Goal: Information Seeking & Learning: Learn about a topic

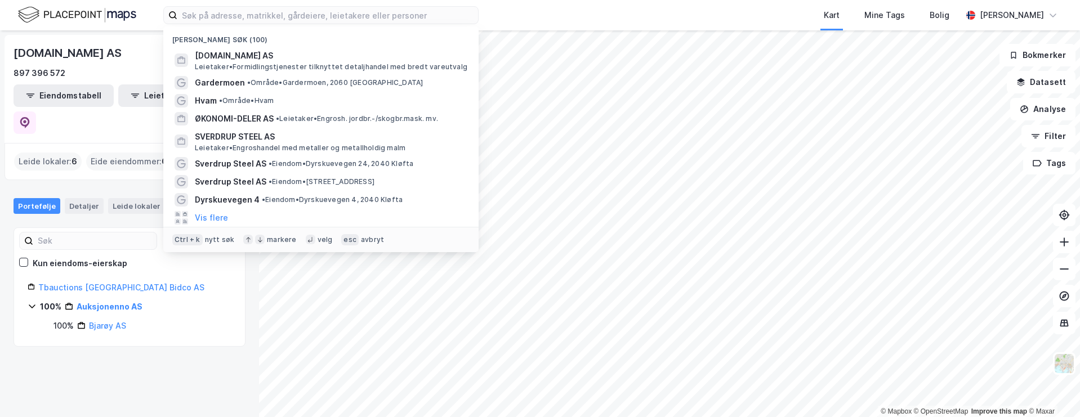
click at [247, 15] on input at bounding box center [327, 15] width 301 height 17
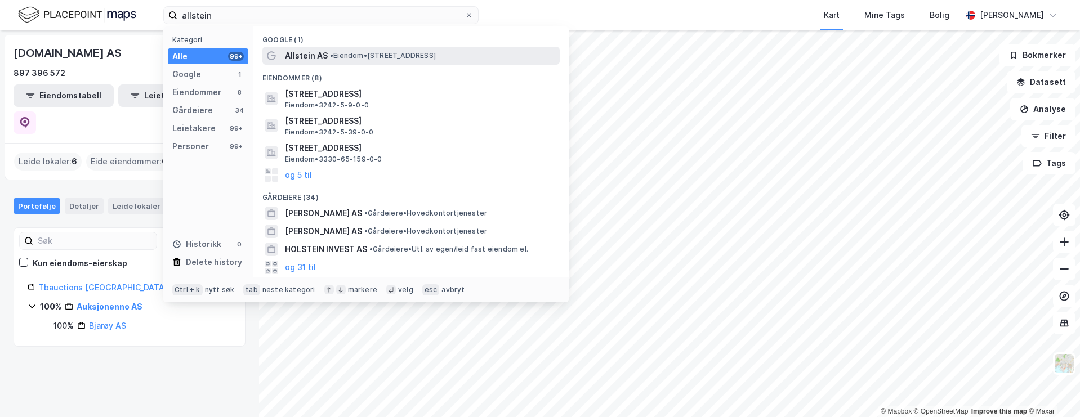
type input "allstein"
click at [325, 53] on span "Allstein AS" at bounding box center [306, 56] width 43 height 14
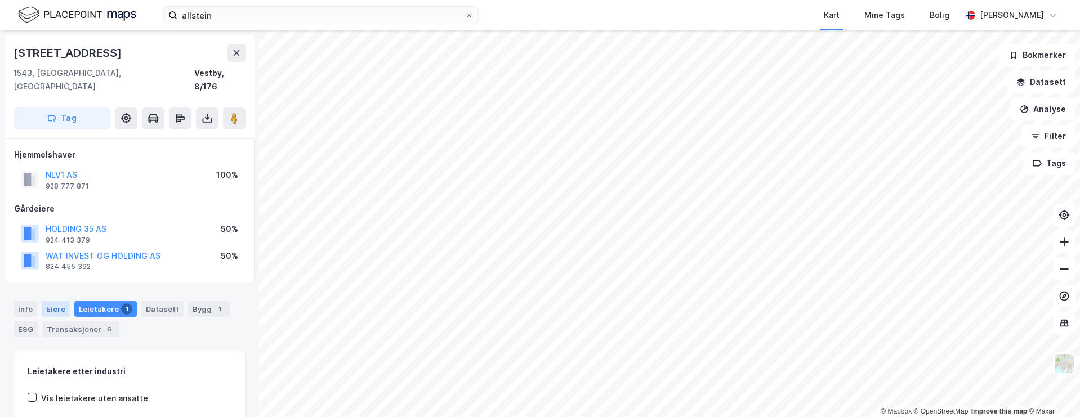
click at [59, 301] on div "Eiere" at bounding box center [56, 309] width 28 height 16
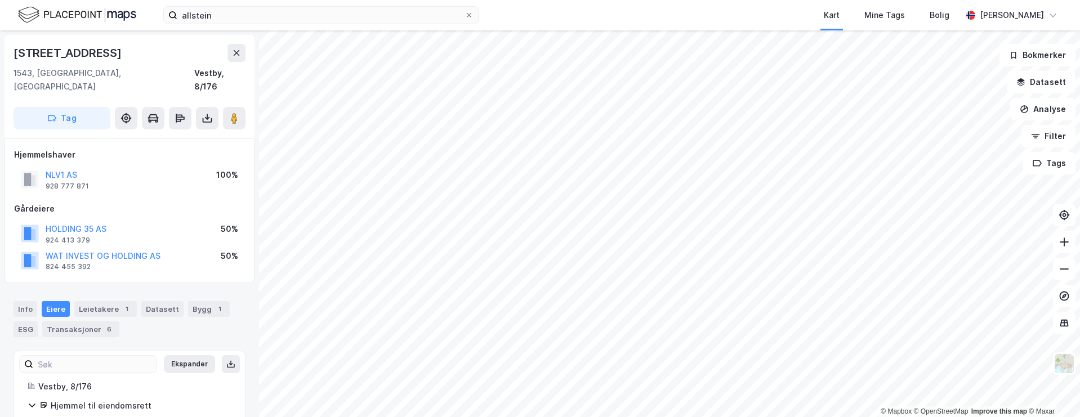
click at [106, 288] on div "Info Eiere Leietakere 1 Datasett Bygg 1 ESG Transaksjoner 6" at bounding box center [129, 315] width 259 height 54
click at [103, 301] on div "Leietakere 1" at bounding box center [105, 309] width 62 height 16
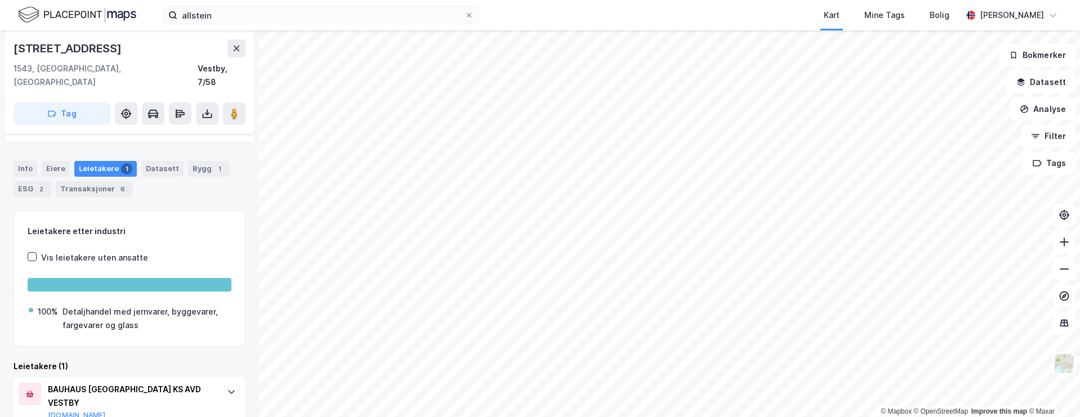
scroll to position [144, 0]
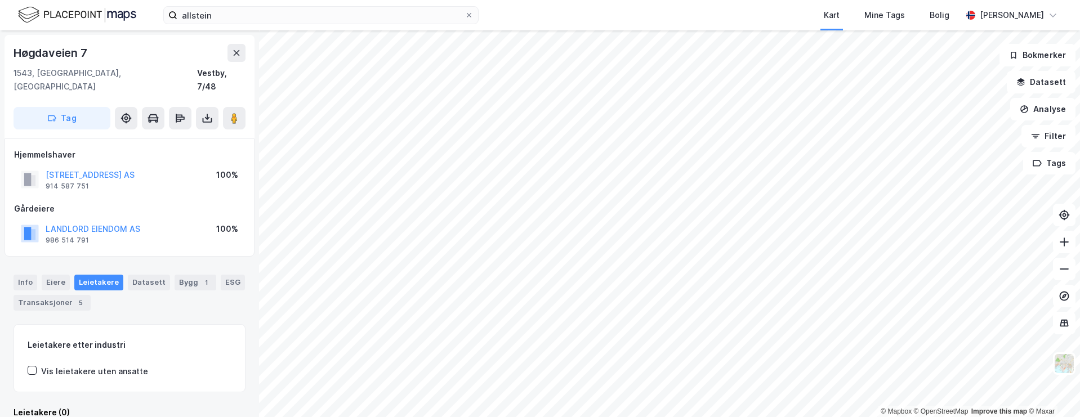
scroll to position [2, 0]
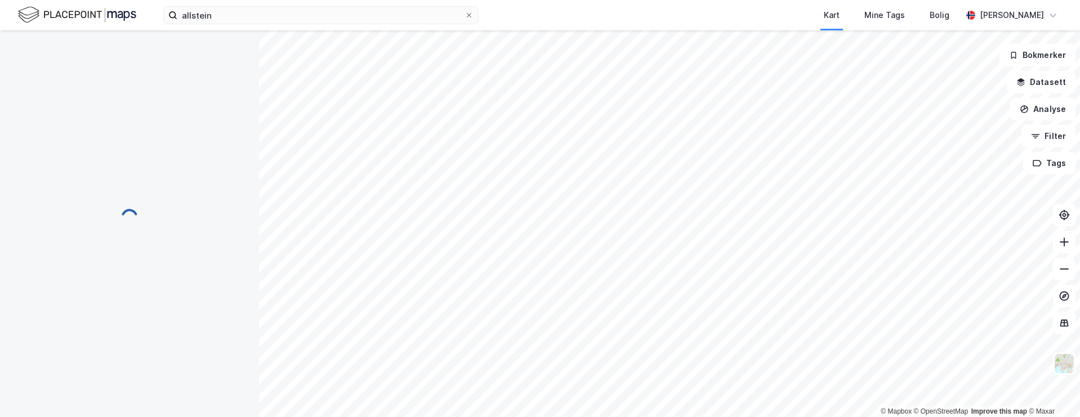
scroll to position [2, 0]
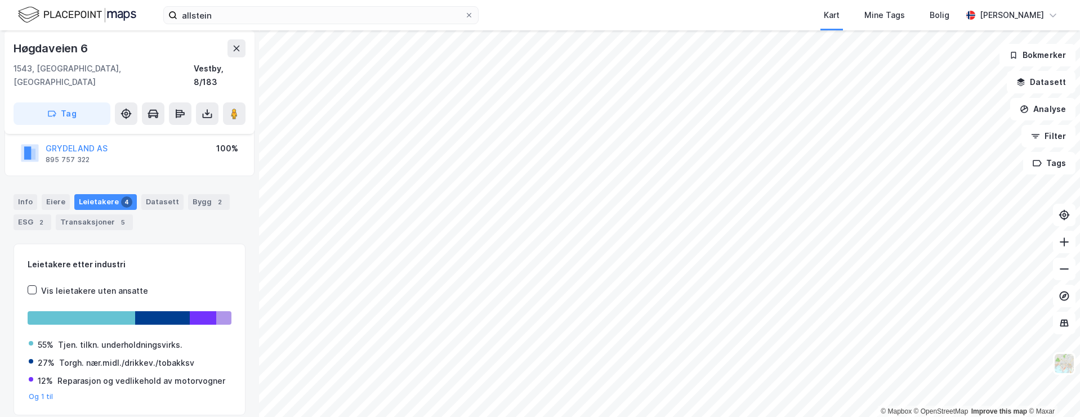
scroll to position [29, 0]
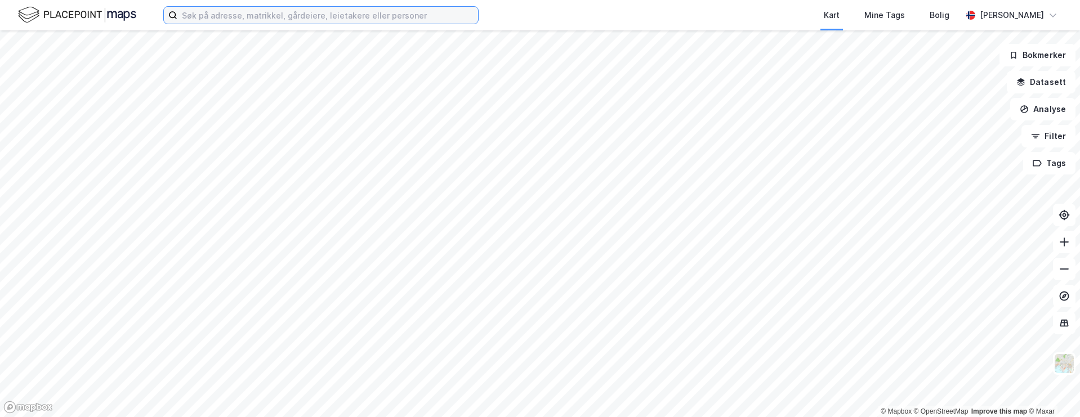
click at [235, 13] on input at bounding box center [327, 15] width 301 height 17
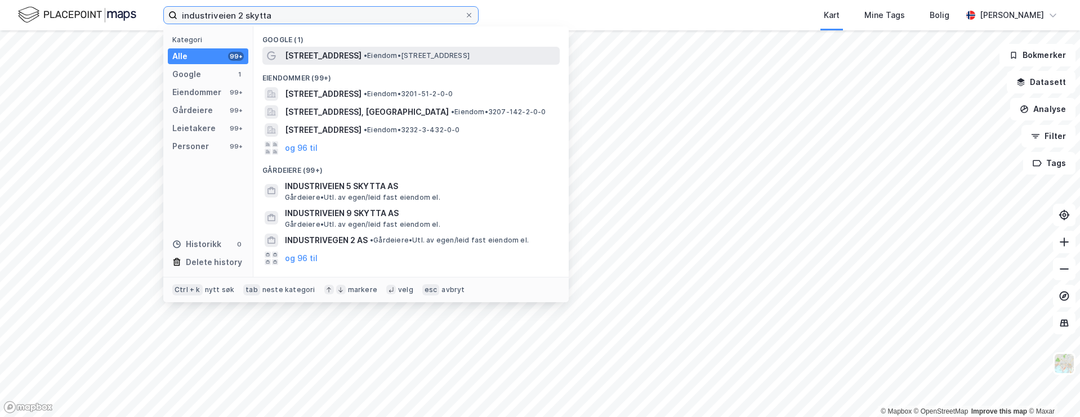
type input "industriveien 2 skytta"
click at [368, 55] on span "• Eiendom • Industriveien 2, 1481 Hagan" at bounding box center [417, 55] width 106 height 9
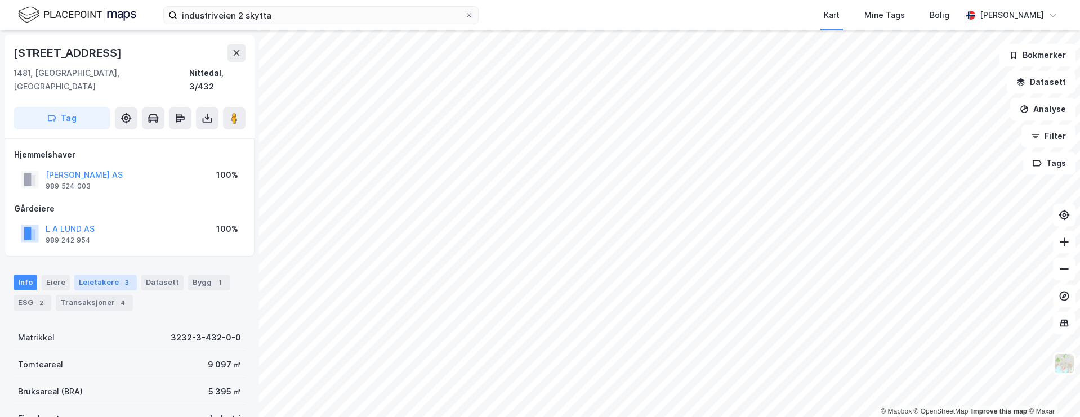
click at [105, 275] on div "Leietakere 3" at bounding box center [105, 283] width 62 height 16
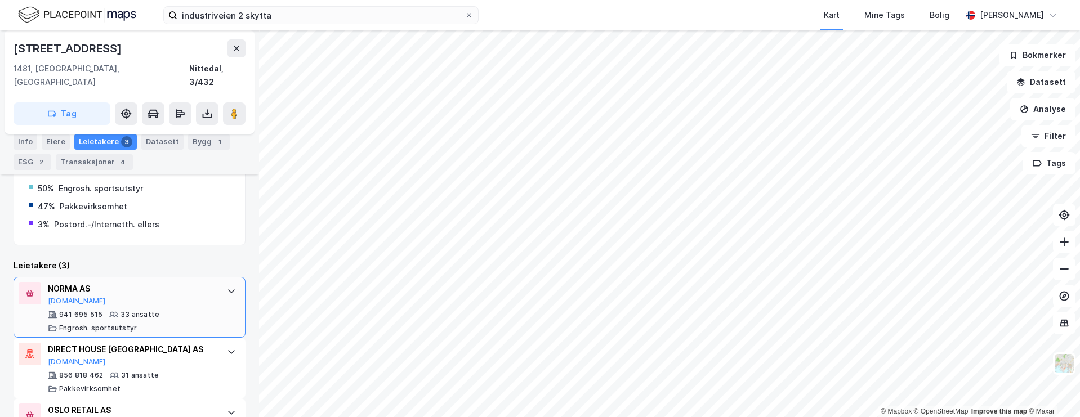
scroll to position [279, 0]
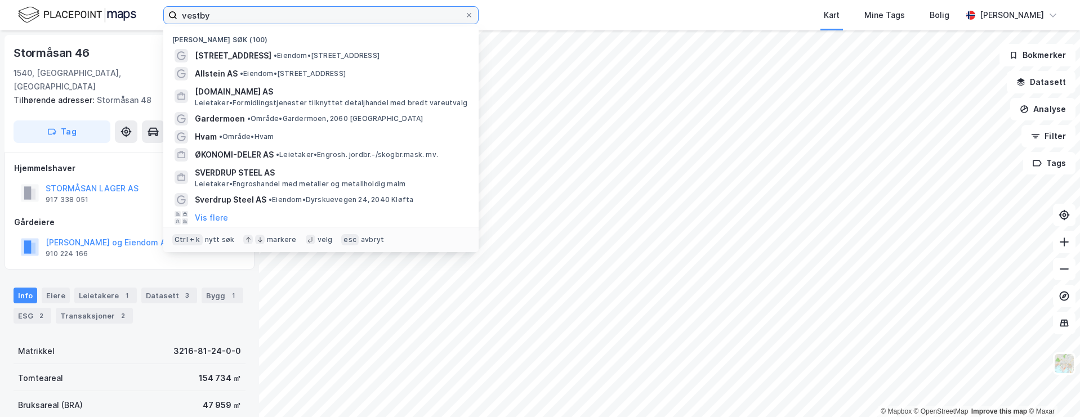
drag, startPoint x: 216, startPoint y: 16, endPoint x: 161, endPoint y: 15, distance: 54.6
click at [160, 14] on div "vestby Nylige søk (100) Industriveien 2 • Eiendom • [STREET_ADDRESS], 1481 Haga…" at bounding box center [540, 15] width 1080 height 30
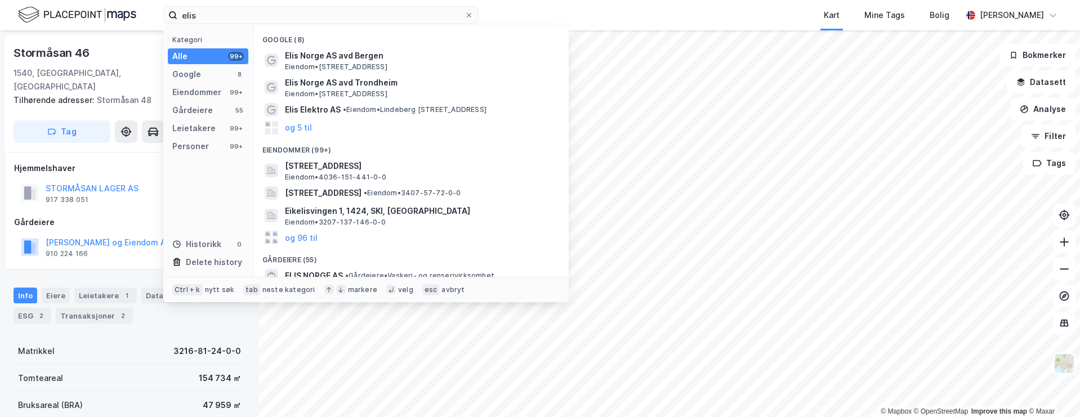
click at [232, 58] on div "99+" at bounding box center [236, 56] width 16 height 9
click at [253, 19] on input "elis" at bounding box center [320, 15] width 287 height 17
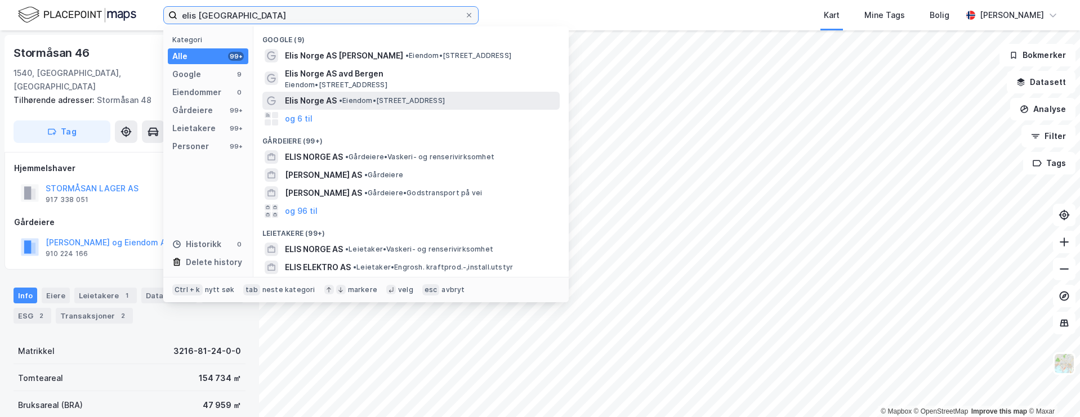
type input "elis [GEOGRAPHIC_DATA]"
click at [312, 100] on span "Elis Norge AS" at bounding box center [311, 101] width 52 height 14
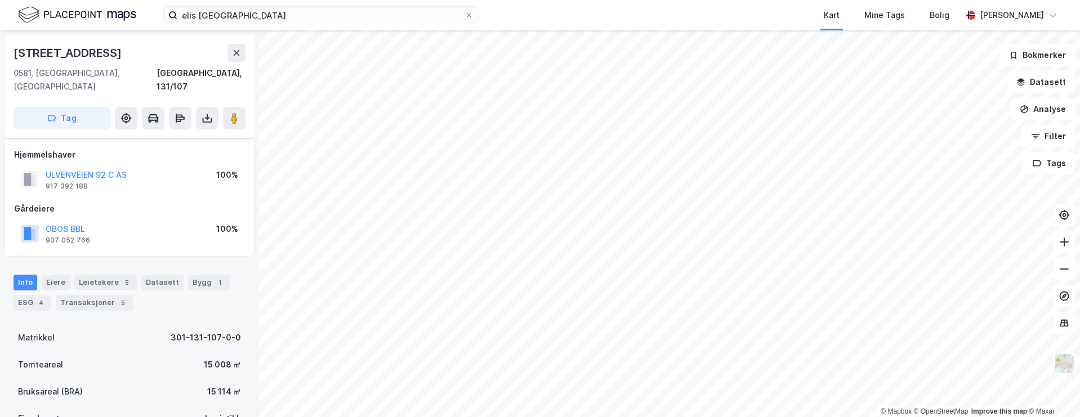
scroll to position [55, 0]
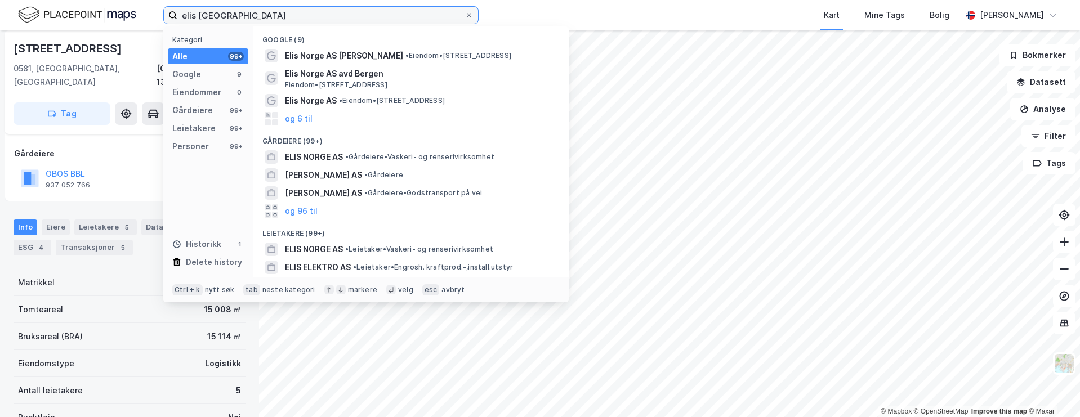
click at [239, 19] on input "elis [GEOGRAPHIC_DATA]" at bounding box center [320, 15] width 287 height 17
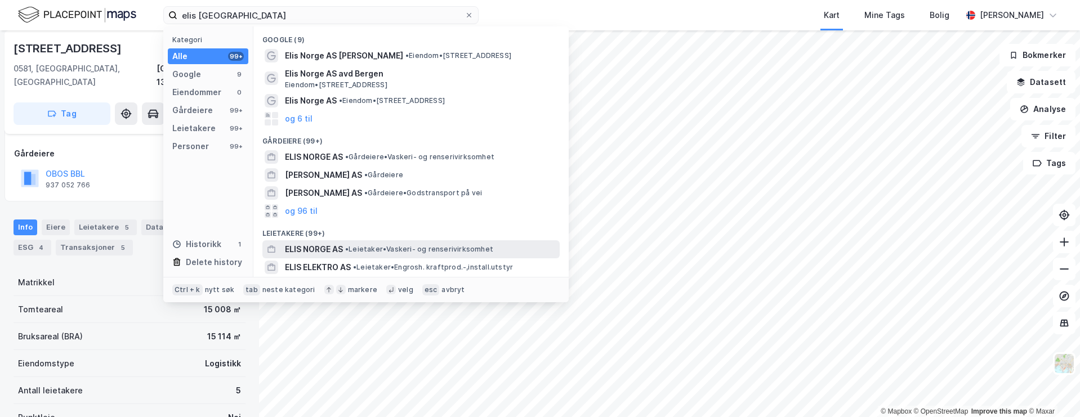
click at [312, 250] on span "ELIS NORGE AS" at bounding box center [314, 250] width 58 height 14
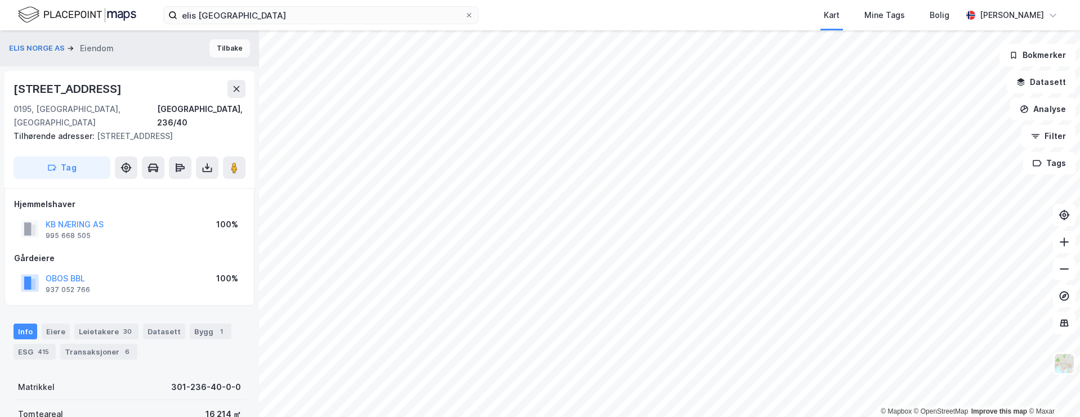
click at [218, 53] on button "Tilbake" at bounding box center [229, 48] width 41 height 18
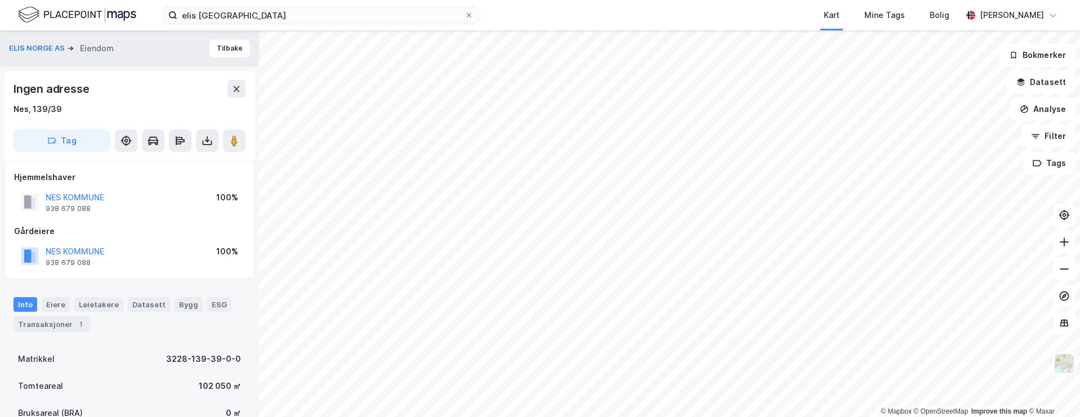
scroll to position [1, 0]
